Goal: Task Accomplishment & Management: Use online tool/utility

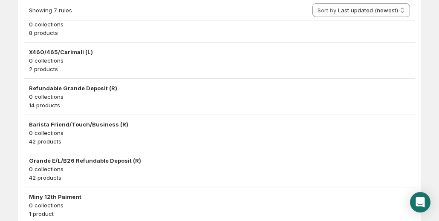
scroll to position [251, 0]
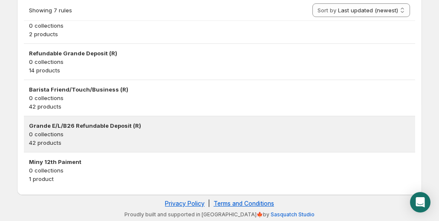
click at [85, 127] on h3 "Grande E/L/B26 Refundable Deposit (R)" at bounding box center [219, 125] width 381 height 9
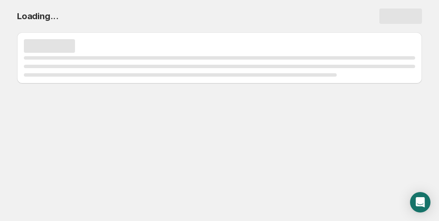
scroll to position [0, 0]
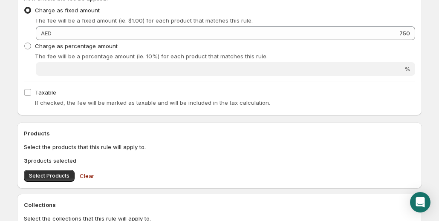
scroll to position [187, 0]
click at [46, 172] on span "Select Products" at bounding box center [49, 175] width 40 height 7
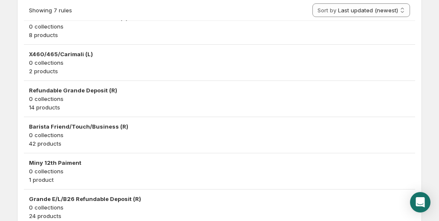
scroll to position [213, 0]
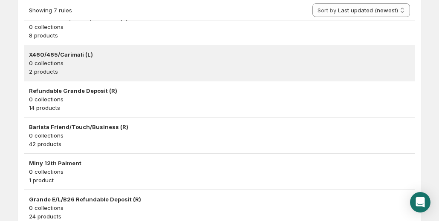
click at [72, 58] on h3 "X460/465/Carimali (L)" at bounding box center [219, 54] width 381 height 9
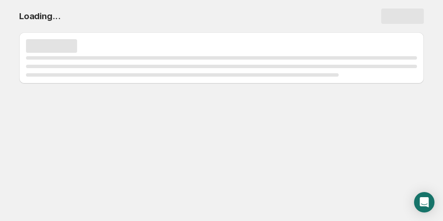
click at [240, 176] on body "Home Help Loading..." at bounding box center [221, 110] width 443 height 221
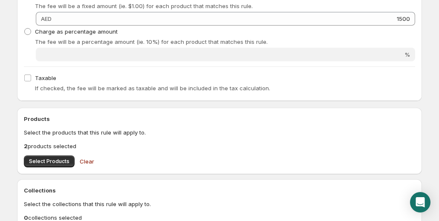
scroll to position [186, 0]
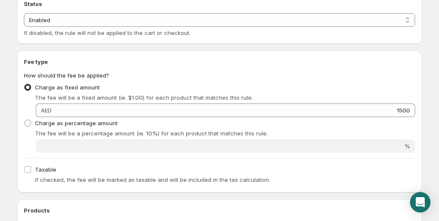
click at [123, 139] on div "Charge as percentage amount The fee will be a percentage amount (ie. 10%) for e…" at bounding box center [219, 135] width 391 height 36
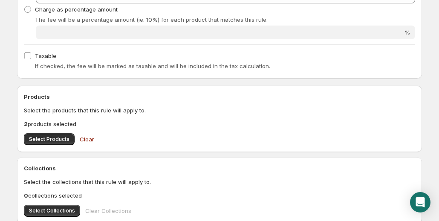
scroll to position [208, 0]
click at [53, 139] on span "Select Products" at bounding box center [49, 139] width 40 height 7
